Goal: Transaction & Acquisition: Download file/media

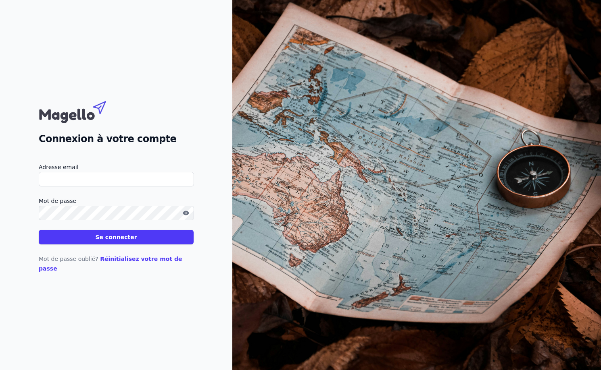
type input "[EMAIL_ADDRESS][DOMAIN_NAME]"
click at [169, 244] on button "Se connecter" at bounding box center [116, 237] width 155 height 15
click at [108, 243] on button "Se connecter" at bounding box center [116, 237] width 155 height 15
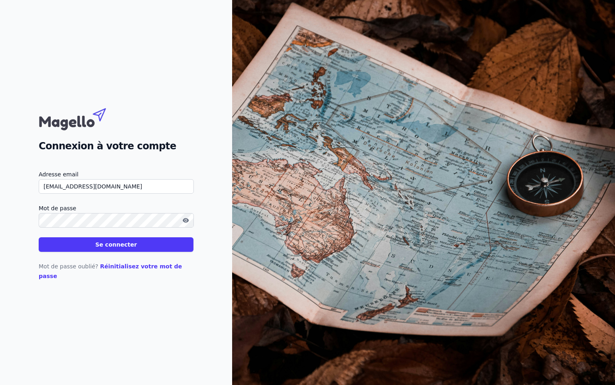
click at [96, 252] on button "Se connecter" at bounding box center [116, 244] width 155 height 15
click at [102, 248] on button "Se connecter" at bounding box center [116, 244] width 155 height 15
click at [125, 251] on button "Se connecter" at bounding box center [116, 244] width 155 height 15
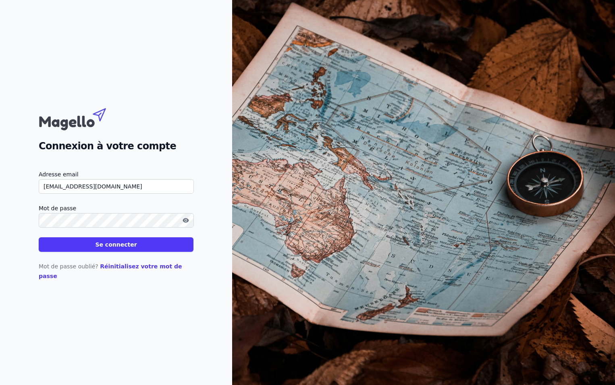
click at [131, 247] on button "Se connecter" at bounding box center [116, 244] width 155 height 15
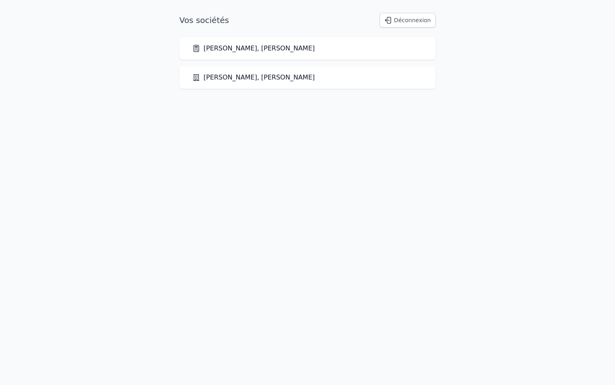
click at [254, 76] on link "[PERSON_NAME], [PERSON_NAME]" at bounding box center [253, 78] width 123 height 10
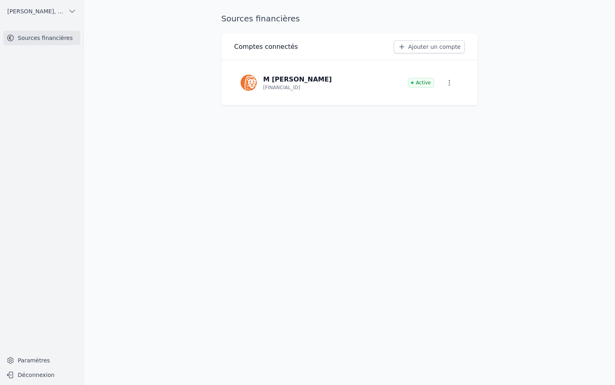
click at [60, 14] on span "[PERSON_NAME], [PERSON_NAME]" at bounding box center [36, 11] width 58 height 8
click at [64, 25] on span "[PERSON_NAME], [PERSON_NAME]" at bounding box center [46, 29] width 56 height 8
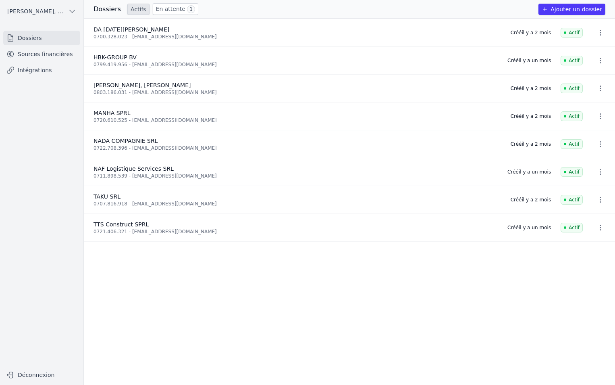
click at [146, 37] on div "0700.328.023 - [EMAIL_ADDRESS][DOMAIN_NAME]" at bounding box center [298, 36] width 408 height 6
click at [68, 15] on icon "button" at bounding box center [72, 11] width 8 height 8
click at [58, 41] on link "Kroucht, Abdelouahed" at bounding box center [40, 45] width 77 height 16
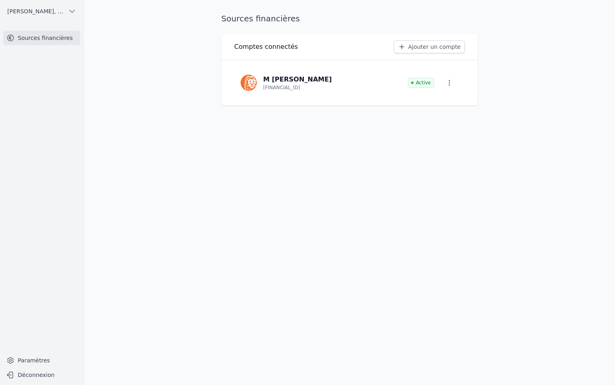
click at [58, 10] on span "Kroucht, Abdelouahed" at bounding box center [36, 11] width 58 height 8
click at [56, 28] on span "Kroucht, Abdelouahed" at bounding box center [46, 29] width 56 height 8
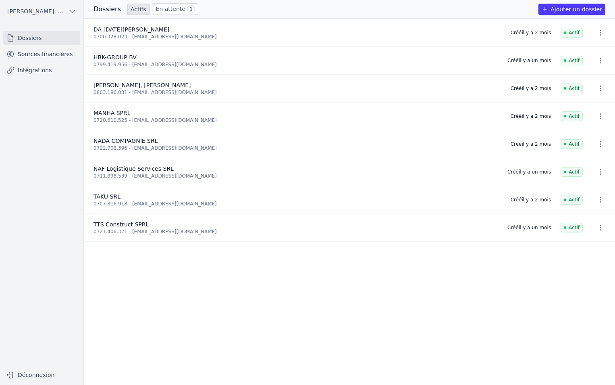
click at [69, 56] on link "Sources financières" at bounding box center [41, 54] width 77 height 15
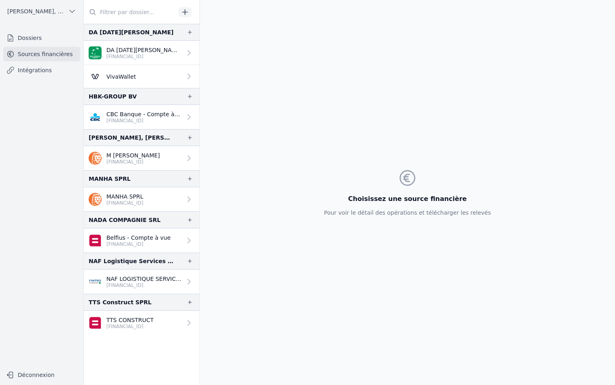
click at [186, 49] on icon at bounding box center [189, 53] width 8 height 8
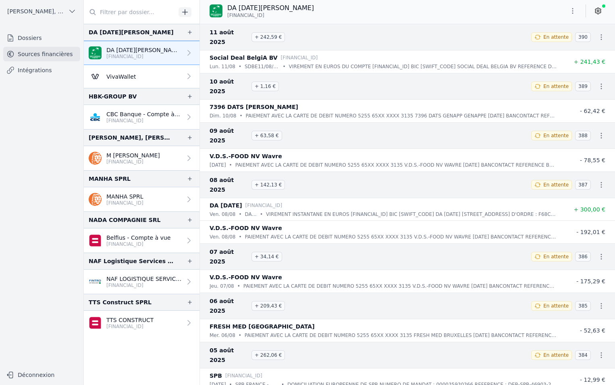
drag, startPoint x: 543, startPoint y: 110, endPoint x: 532, endPoint y: 129, distance: 22.6
click at [543, 131] on span "En attente" at bounding box center [551, 136] width 41 height 10
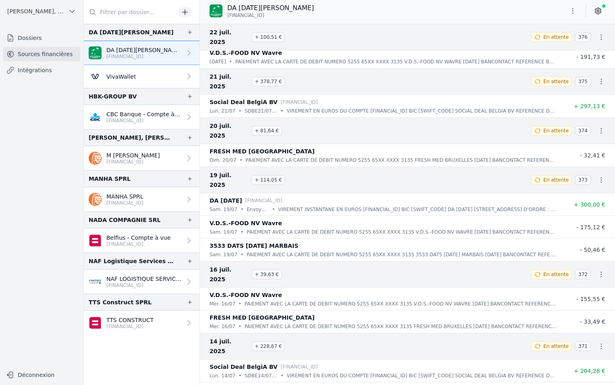
scroll to position [847, 0]
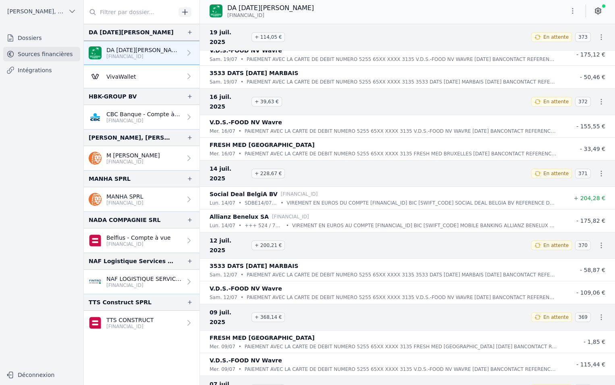
click at [597, 33] on icon "button" at bounding box center [601, 37] width 8 height 8
click at [584, 45] on link "Télécharger les CODA" at bounding box center [575, 47] width 74 height 15
click at [600, 12] on icon at bounding box center [598, 11] width 8 height 8
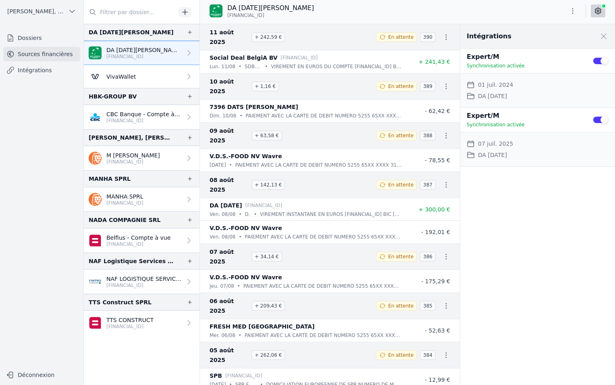
click at [143, 78] on link "VivaWallet" at bounding box center [142, 76] width 116 height 23
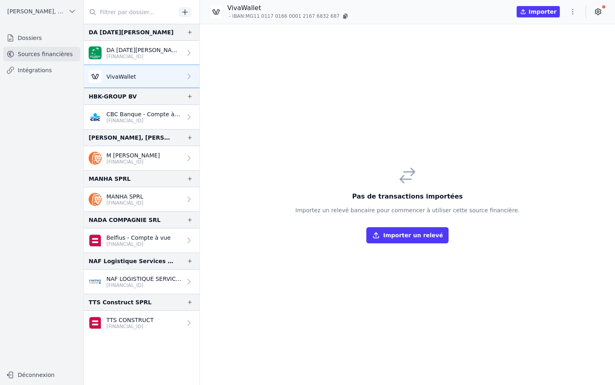
click at [139, 55] on p "BE83 0018 8912 5015" at bounding box center [143, 56] width 75 height 6
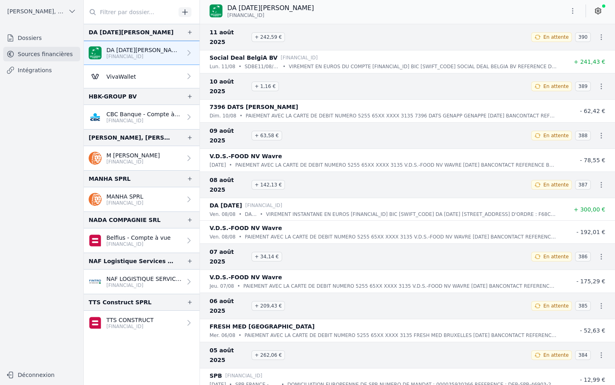
click at [154, 77] on link "VivaWallet" at bounding box center [142, 76] width 116 height 23
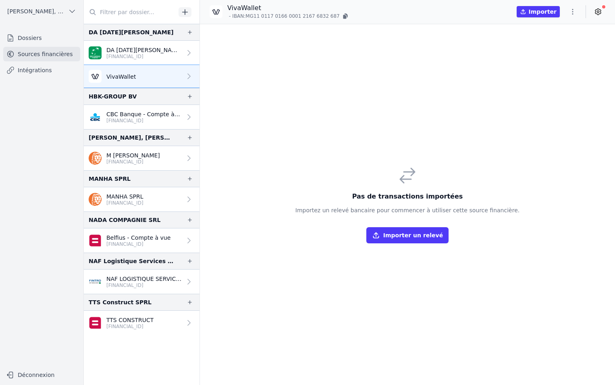
click at [148, 52] on p "DA LUCIA SNC" at bounding box center [143, 50] width 75 height 8
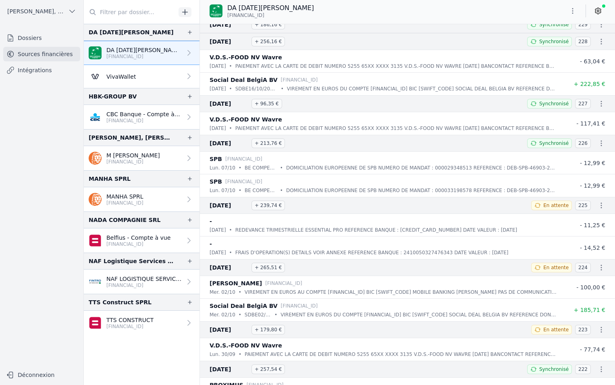
scroll to position [9659, 0]
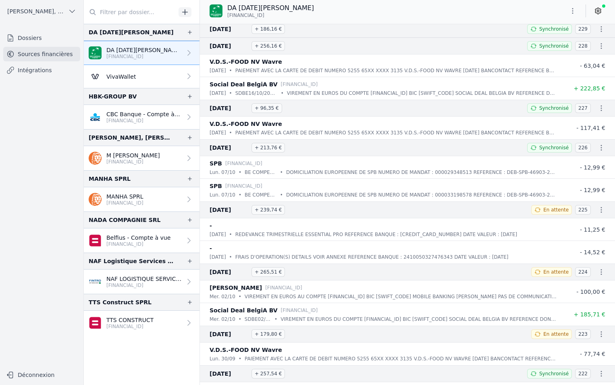
click at [552, 214] on span "En attente" at bounding box center [551, 210] width 41 height 10
click at [550, 210] on span "En attente" at bounding box center [555, 209] width 25 height 6
click at [540, 210] on icon at bounding box center [538, 209] width 6 height 6
click at [601, 210] on icon "button" at bounding box center [601, 210] width 8 height 8
click at [548, 334] on div at bounding box center [307, 192] width 615 height 385
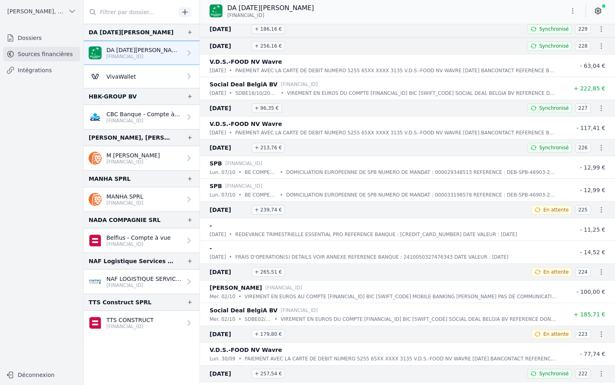
click at [597, 335] on icon "button" at bounding box center [601, 334] width 8 height 8
click at [569, 348] on link "Télécharger les CODA" at bounding box center [575, 348] width 74 height 15
click at [513, 279] on div "02 oct. 2024 + 265,51 € En attente 224" at bounding box center [407, 271] width 415 height 17
click at [555, 271] on span "En attente" at bounding box center [555, 271] width 25 height 6
click at [599, 12] on icon at bounding box center [598, 11] width 8 height 8
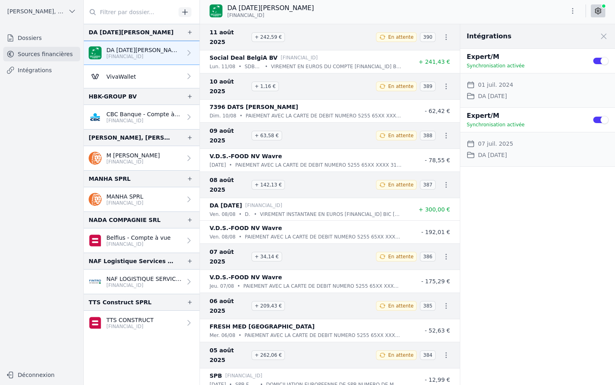
click at [333, 102] on div "7396 DATS GENAPP GENAPPE" at bounding box center [306, 107] width 192 height 10
click at [414, 227] on p "- 192,01 €" at bounding box center [429, 232] width 42 height 10
click at [600, 35] on span at bounding box center [604, 36] width 18 height 18
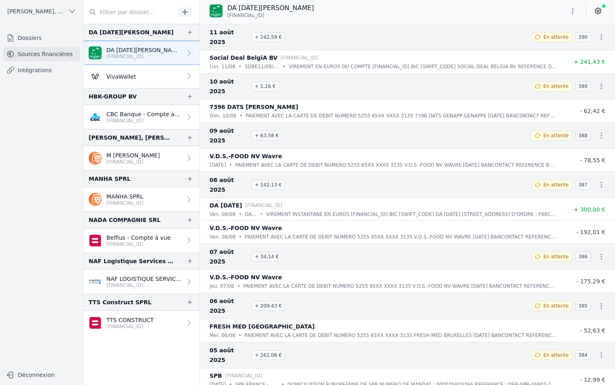
click at [497, 161] on p "PAIEMENT AVEC LA CARTE DE DEBIT NUMERO 5255 65XX XXXX 3135 V.D.S.-FOOD NV WAVRE…" at bounding box center [396, 165] width 322 height 8
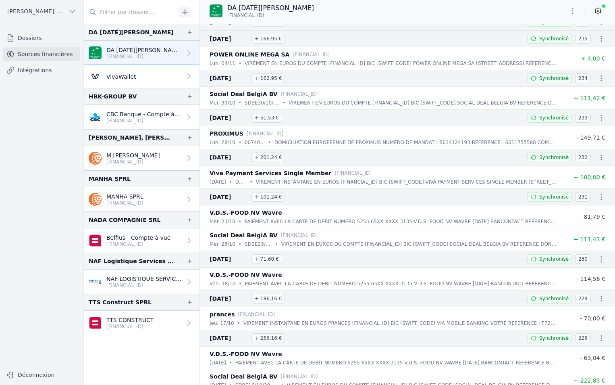
scroll to position [9353, 0]
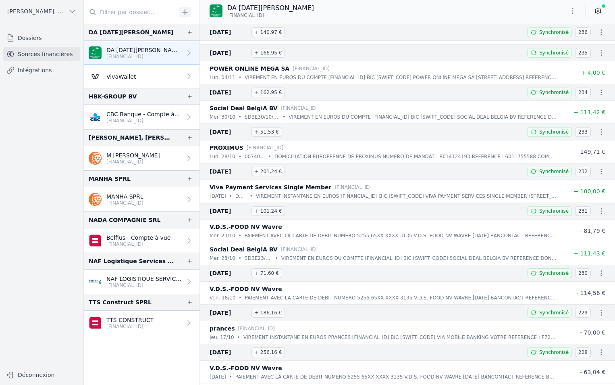
click at [573, 14] on icon "button" at bounding box center [573, 11] width 8 height 8
click at [556, 42] on button "Exporter" at bounding box center [553, 42] width 58 height 15
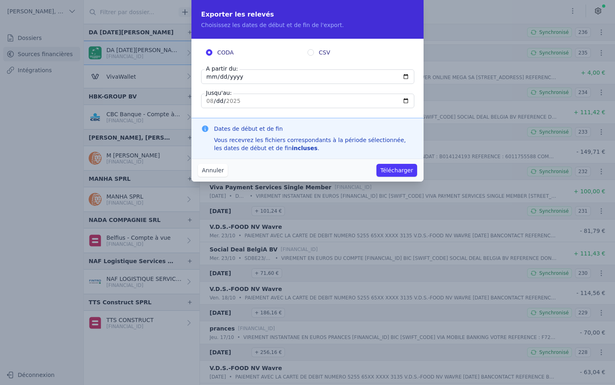
click at [210, 171] on button "Annuler" at bounding box center [213, 170] width 30 height 13
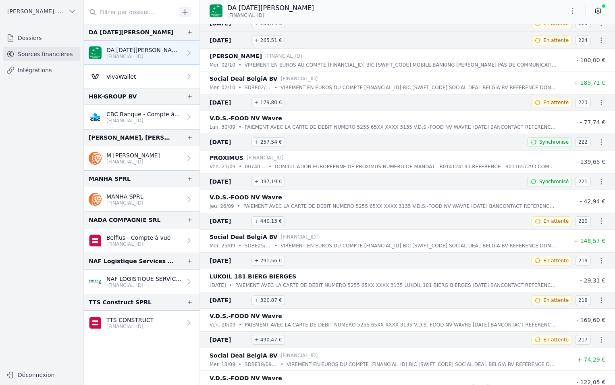
scroll to position [9877, 0]
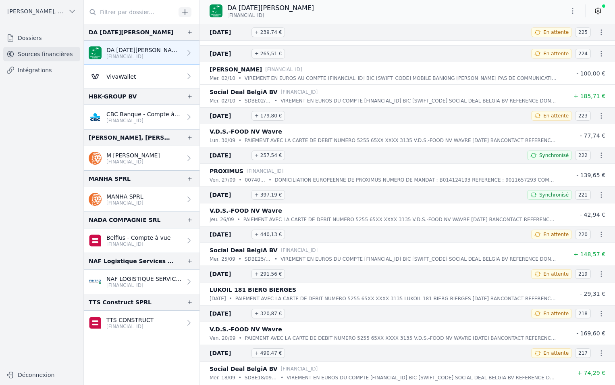
click at [233, 115] on span "30 sept. 2024" at bounding box center [229, 116] width 39 height 10
click at [579, 14] on button "button" at bounding box center [573, 10] width 16 height 13
click at [558, 40] on button "Exporter" at bounding box center [553, 42] width 58 height 15
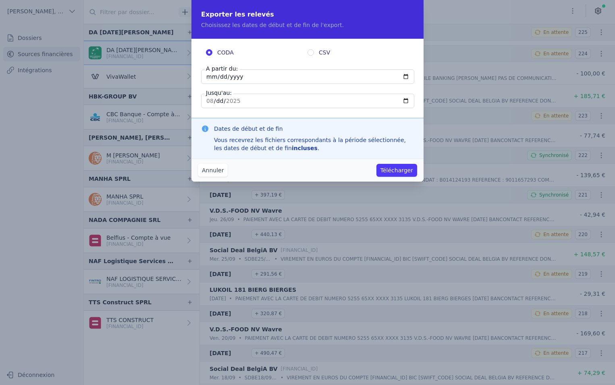
click at [237, 77] on input "2025-08-11" at bounding box center [307, 76] width 213 height 15
type input "2025-08-30"
type input "2024-09-30"
click at [247, 98] on input "2025-08-11" at bounding box center [307, 101] width 213 height 15
click at [387, 171] on button "Télécharger" at bounding box center [397, 170] width 41 height 13
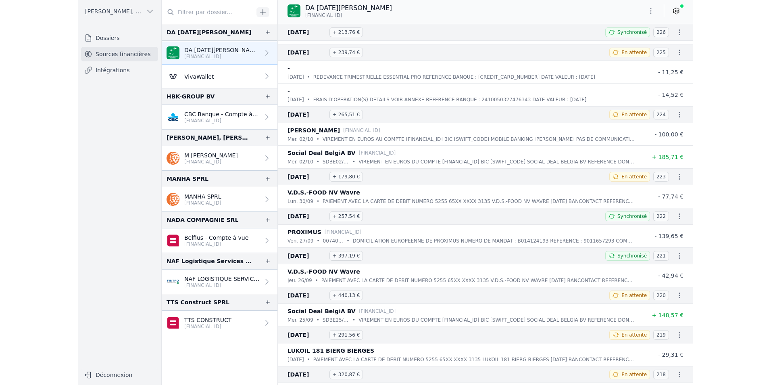
scroll to position [9797, 0]
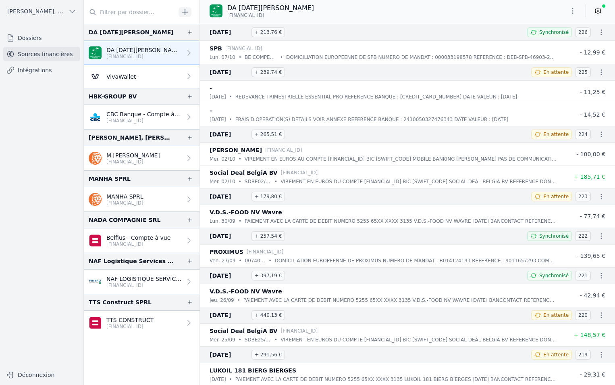
click at [597, 32] on icon "button" at bounding box center [601, 32] width 8 height 8
click at [574, 10] on div at bounding box center [307, 192] width 615 height 385
click at [572, 10] on icon "button" at bounding box center [572, 11] width 1 height 6
click at [553, 41] on button "Exporter" at bounding box center [553, 42] width 58 height 15
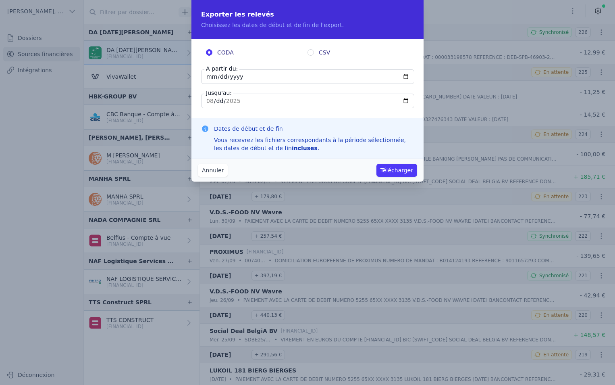
click at [241, 75] on input "2025-08-11" at bounding box center [307, 76] width 213 height 15
type input "2024-10-01"
click at [244, 99] on input "2025-08-11" at bounding box center [307, 101] width 213 height 15
type input "2024-12-31"
click at [287, 87] on fieldset "CODA CSV A partir du: 2024-10-01 Jusqu'au: 2024-12-31" at bounding box center [307, 78] width 213 height 60
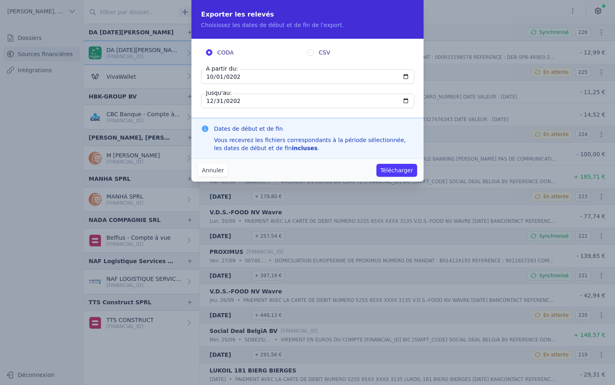
click at [389, 170] on button "Télécharger" at bounding box center [397, 170] width 41 height 13
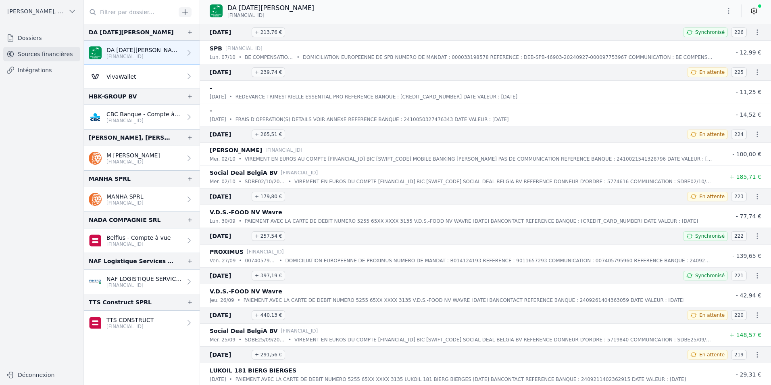
click at [615, 15] on button "button" at bounding box center [728, 10] width 16 height 13
click at [615, 37] on button "Exporter" at bounding box center [709, 42] width 58 height 15
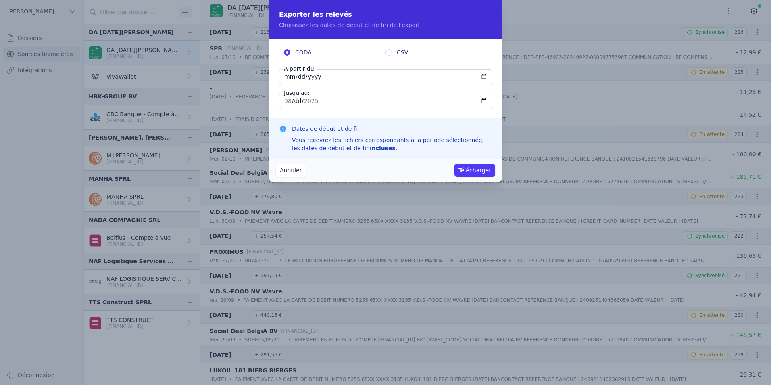
click at [363, 73] on input "2025-08-11" at bounding box center [385, 76] width 213 height 15
type input "2024-11-01"
click at [302, 100] on input "2025-08-11" at bounding box center [385, 101] width 213 height 15
click at [292, 100] on input "2025-08-11" at bounding box center [385, 101] width 213 height 15
click at [288, 100] on input "2025-08-11" at bounding box center [385, 101] width 213 height 15
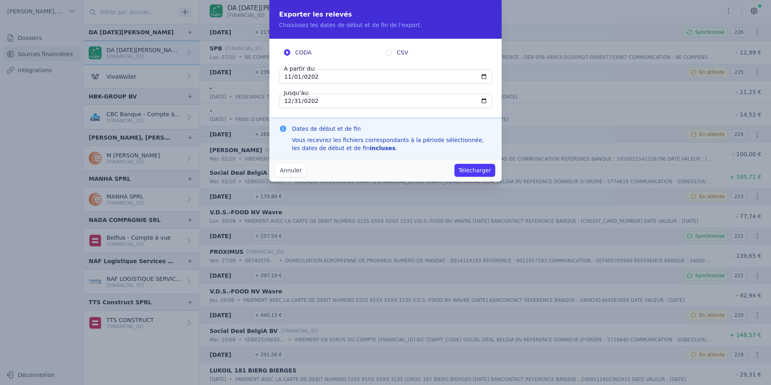
type input "2024-12-31"
click at [402, 113] on div "CODA CSV A partir du: 2024-11-01 Jusqu'au: 2024-12-31" at bounding box center [385, 78] width 232 height 79
click at [476, 175] on button "Télécharger" at bounding box center [474, 170] width 41 height 13
